Goal: Transaction & Acquisition: Purchase product/service

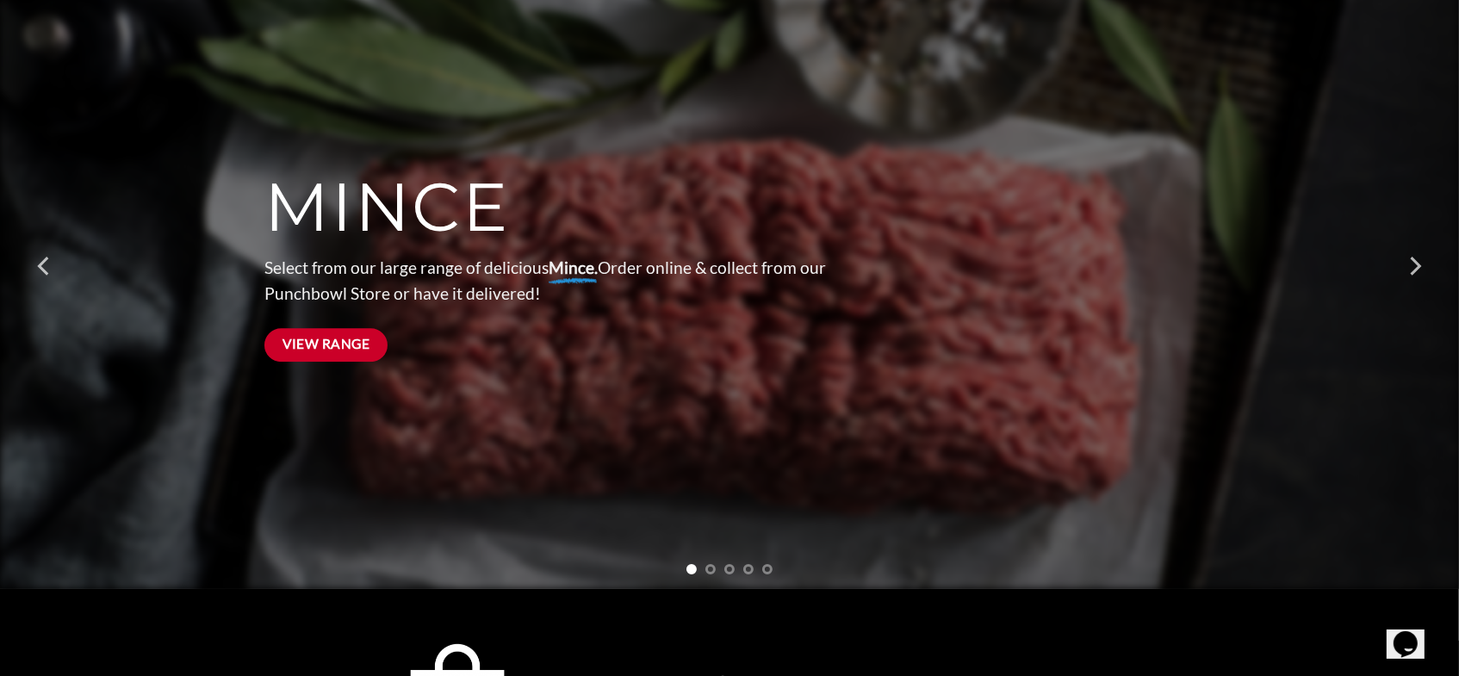
click at [289, 355] on link "View Range" at bounding box center [325, 345] width 123 height 34
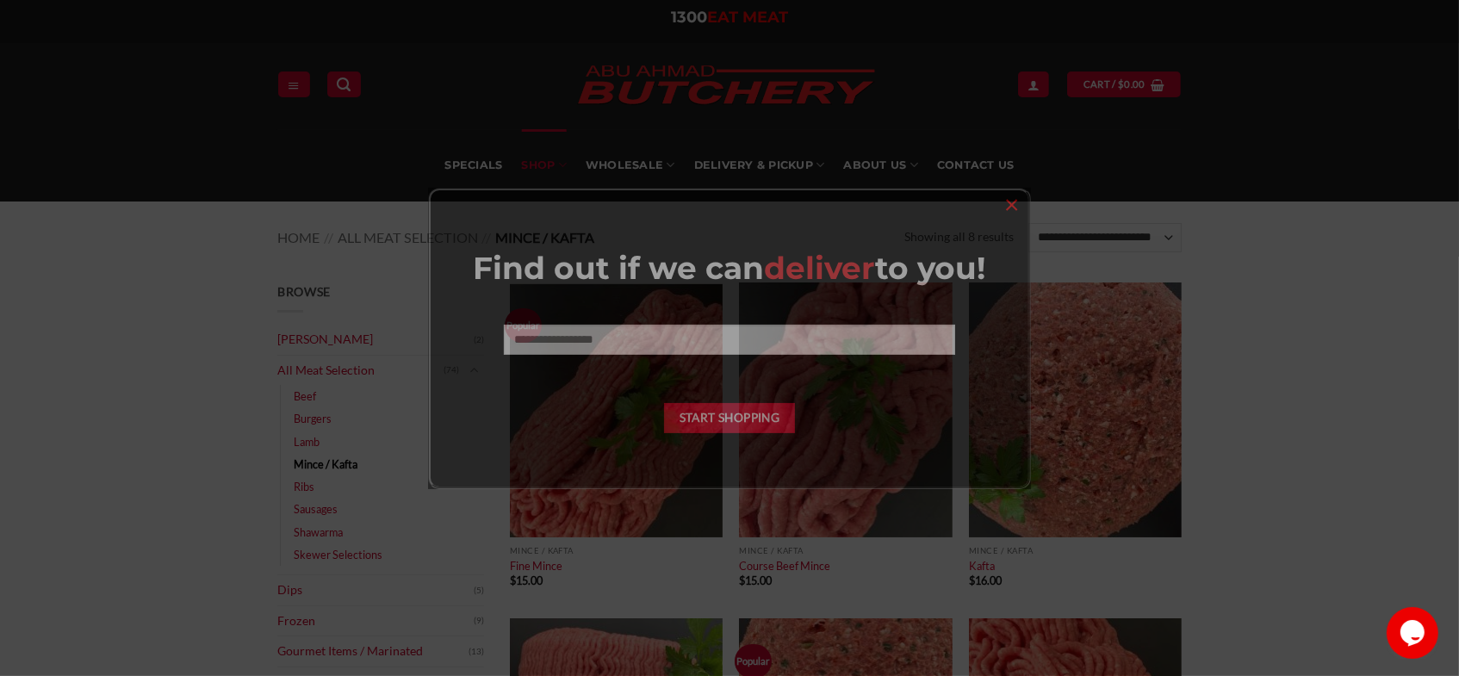
scroll to position [86, 0]
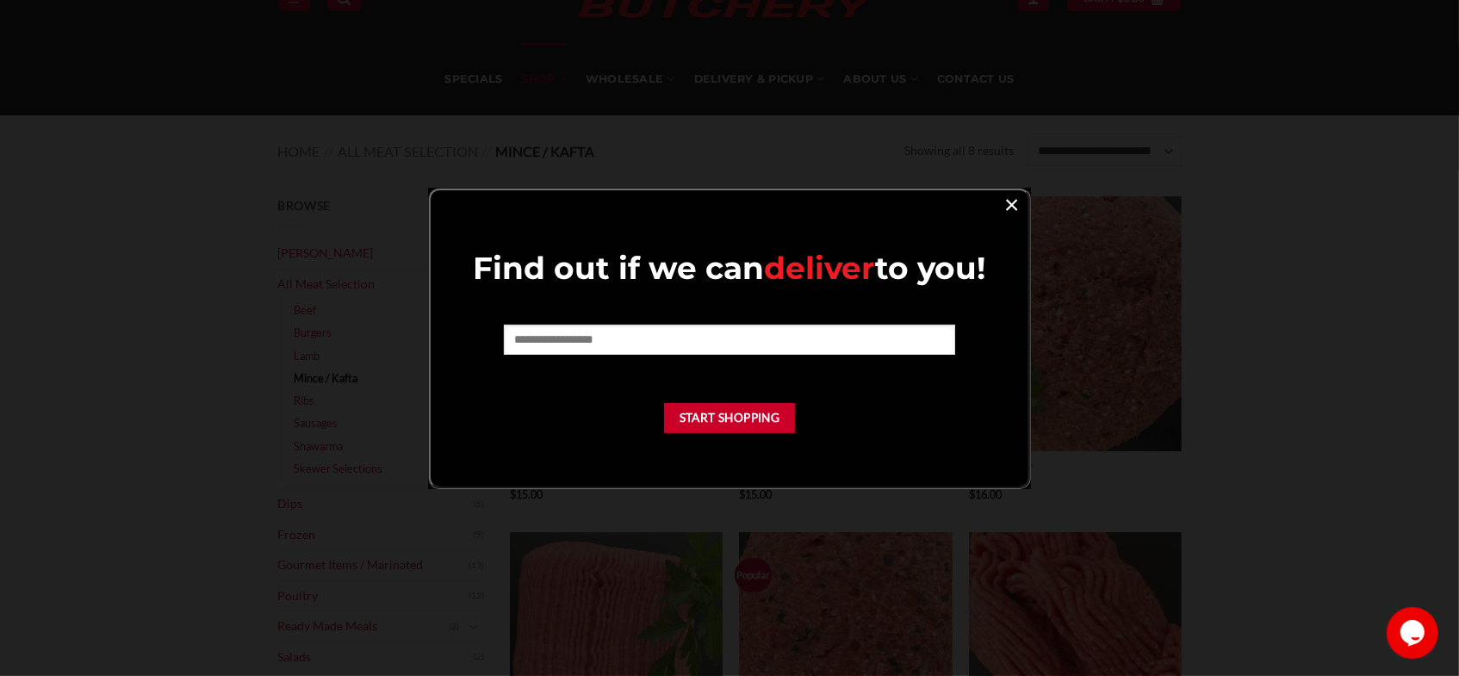
click at [1004, 206] on link "×" at bounding box center [1011, 203] width 25 height 23
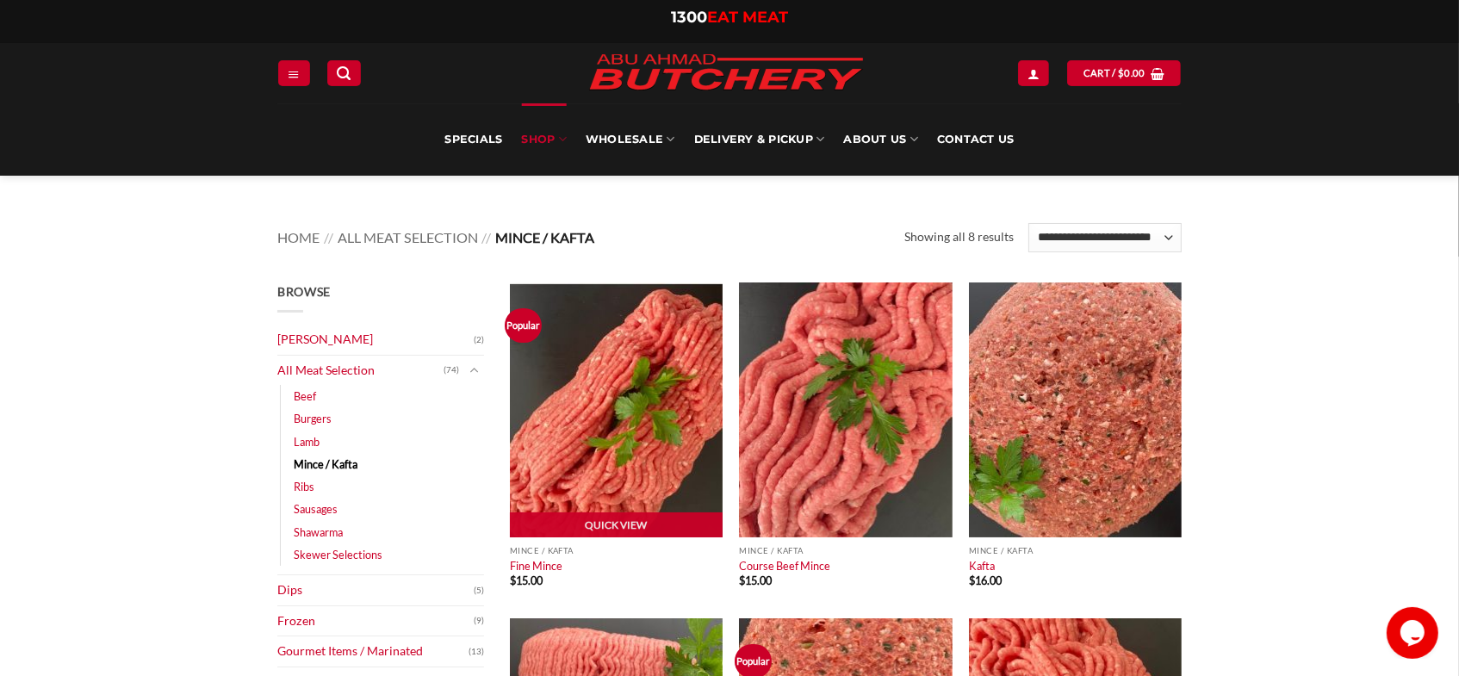
scroll to position [0, 0]
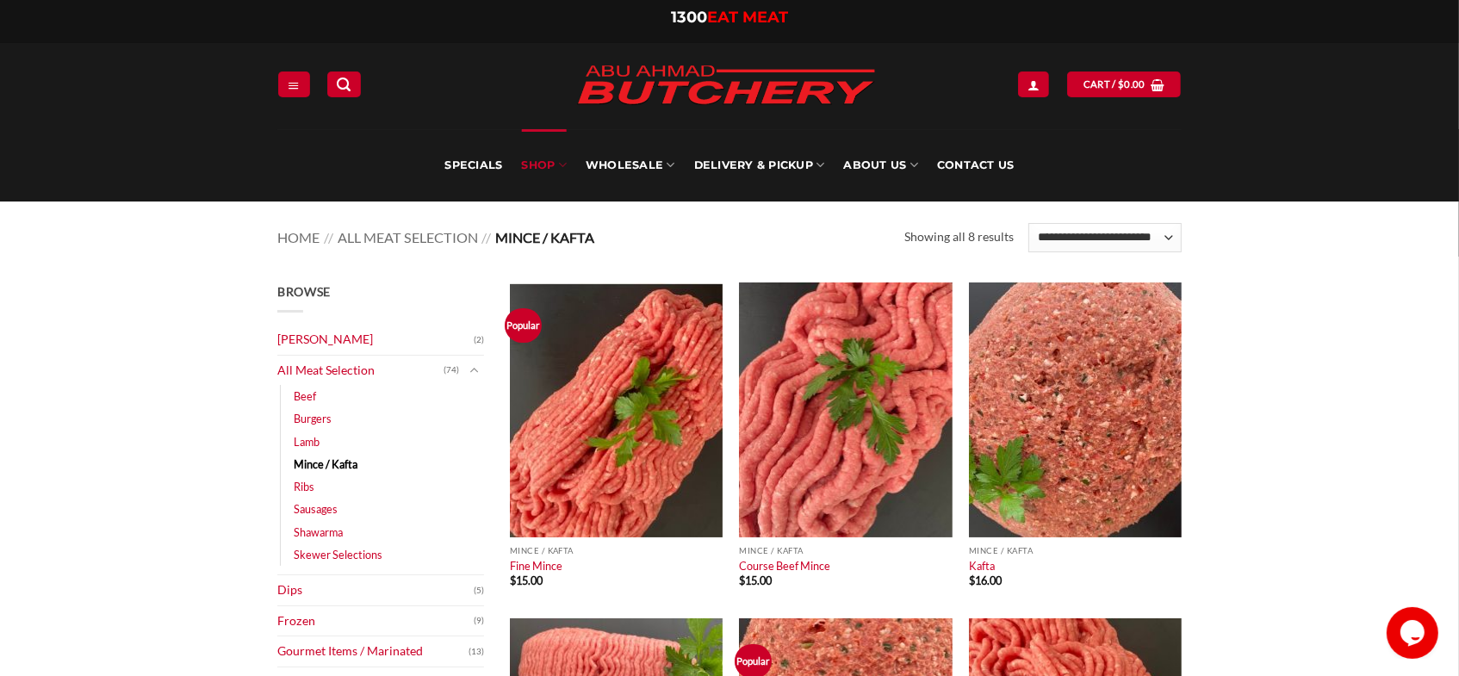
click at [314, 480] on li "Ribs (1)" at bounding box center [389, 486] width 190 height 22
click at [636, 432] on img at bounding box center [616, 409] width 213 height 255
